Goal: Task Accomplishment & Management: Manage account settings

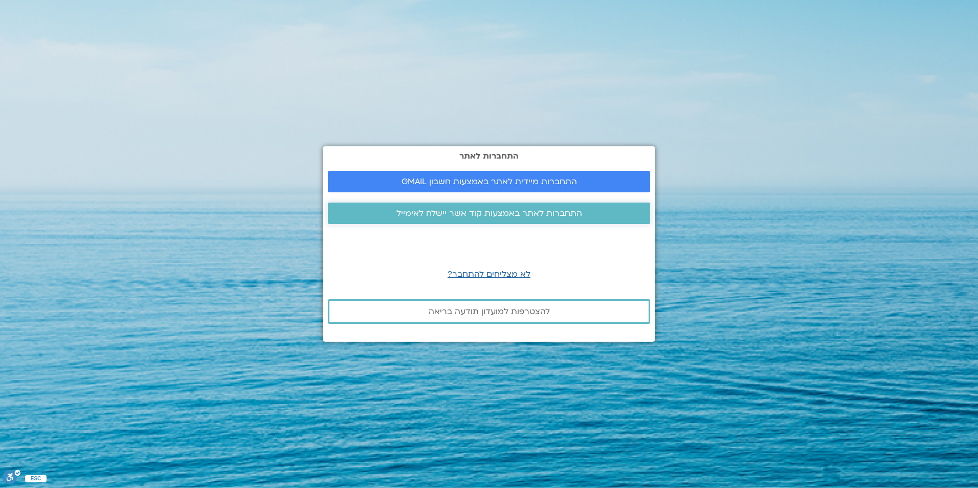
click at [489, 216] on span "התחברות לאתר באמצעות קוד אשר יישלח לאימייל" at bounding box center [490, 213] width 186 height 9
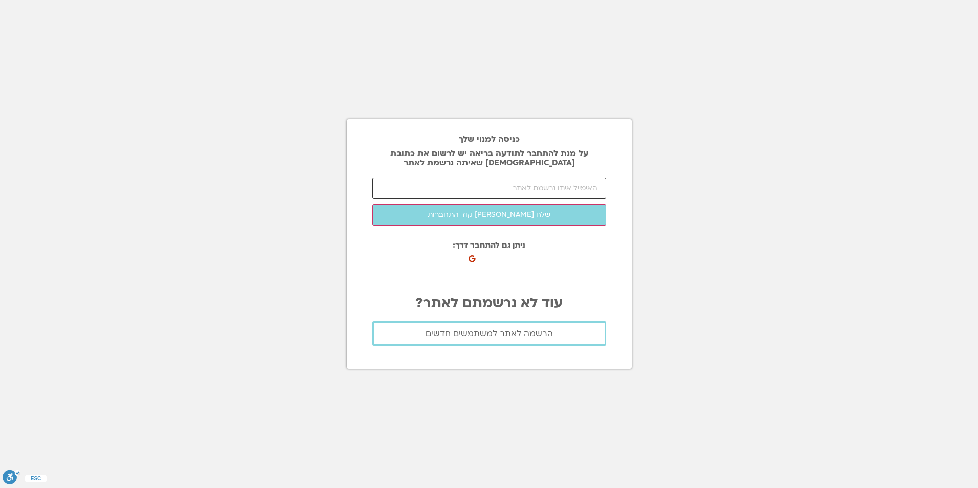
click at [513, 192] on input "email" at bounding box center [490, 188] width 234 height 21
type input "shay.sopher@hotmail.com"
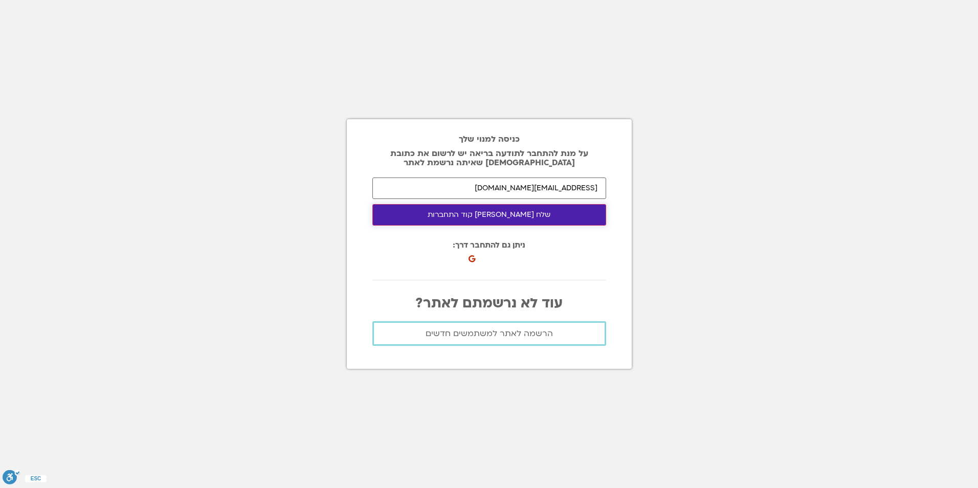
click at [495, 211] on button "שלח לי קוד התחברות" at bounding box center [490, 214] width 234 height 21
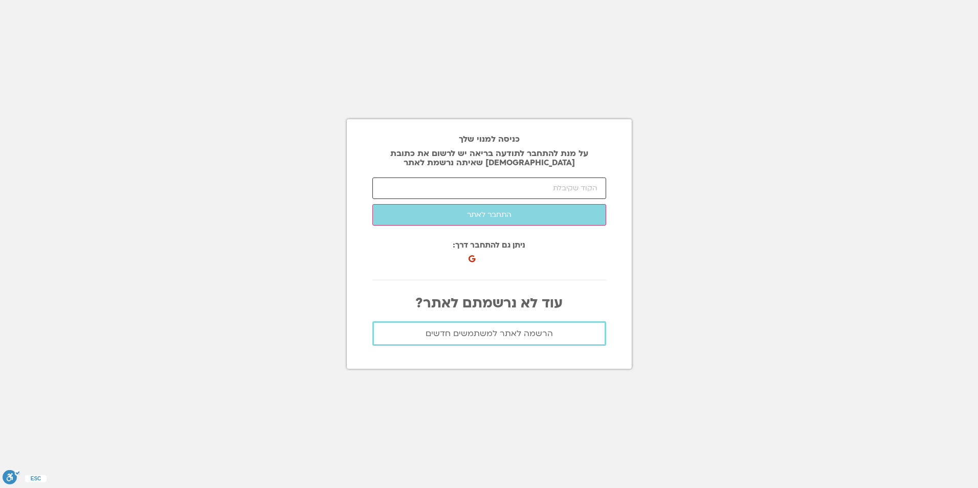
click at [585, 186] on input "number" at bounding box center [490, 188] width 234 height 21
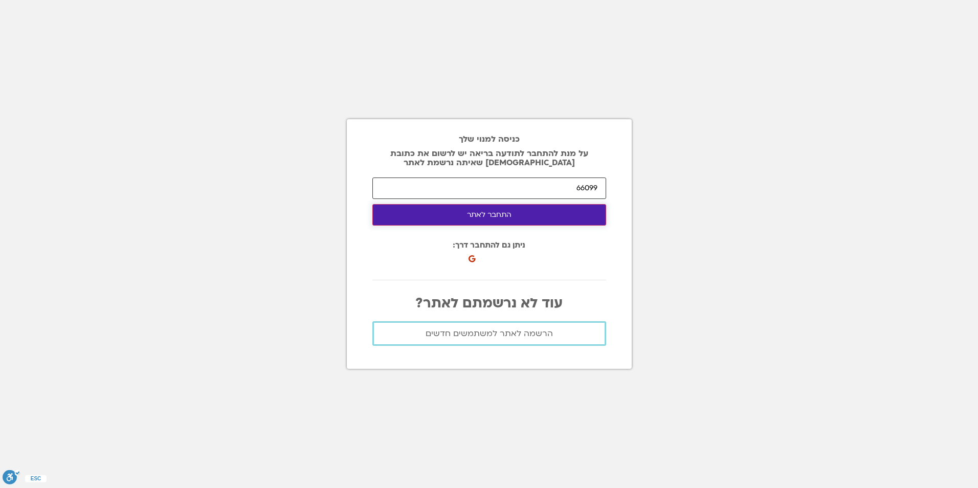
type input "66099"
click at [496, 213] on button "התחבר לאתר" at bounding box center [490, 214] width 234 height 21
